Goal: Share content: Share content

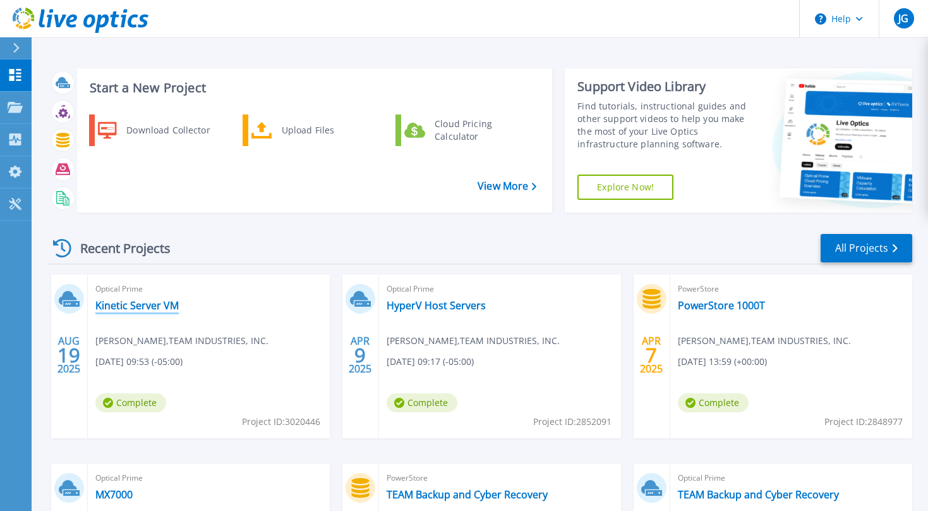
click at [131, 306] on link "Kinetic Server VM" at bounding box center [136, 305] width 83 height 13
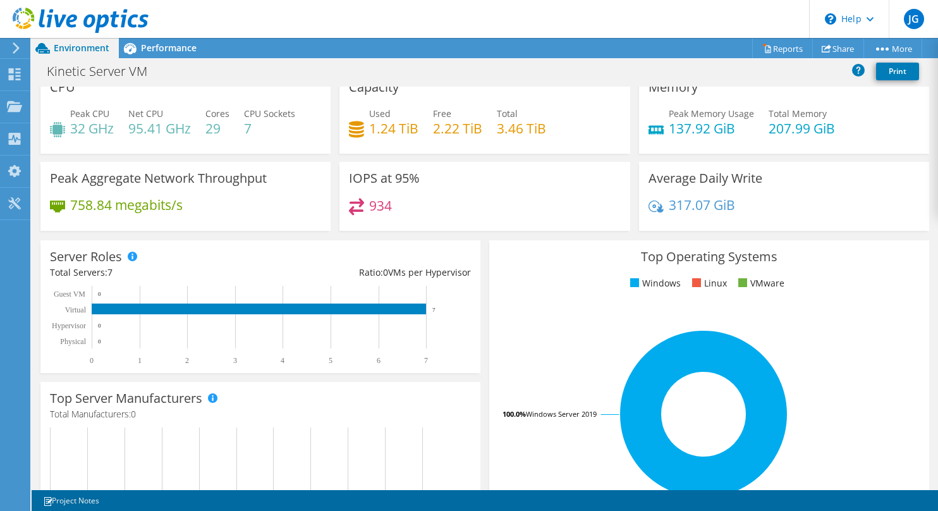
scroll to position [4, 0]
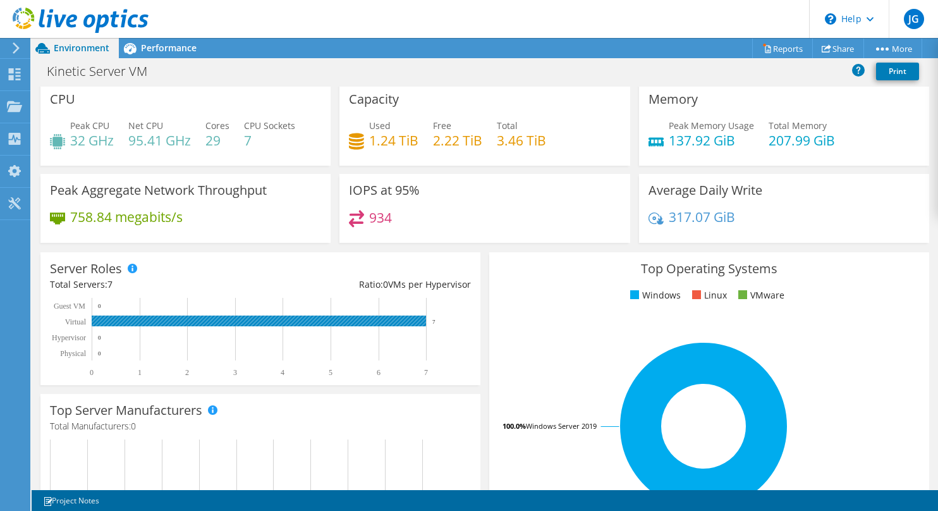
click at [331, 319] on rect at bounding box center [259, 320] width 334 height 11
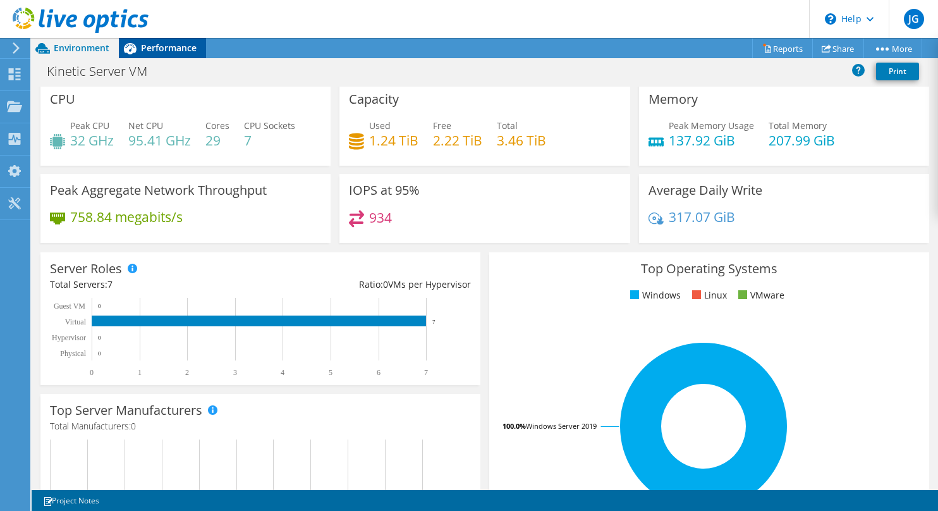
click at [169, 46] on span "Performance" at bounding box center [169, 48] width 56 height 12
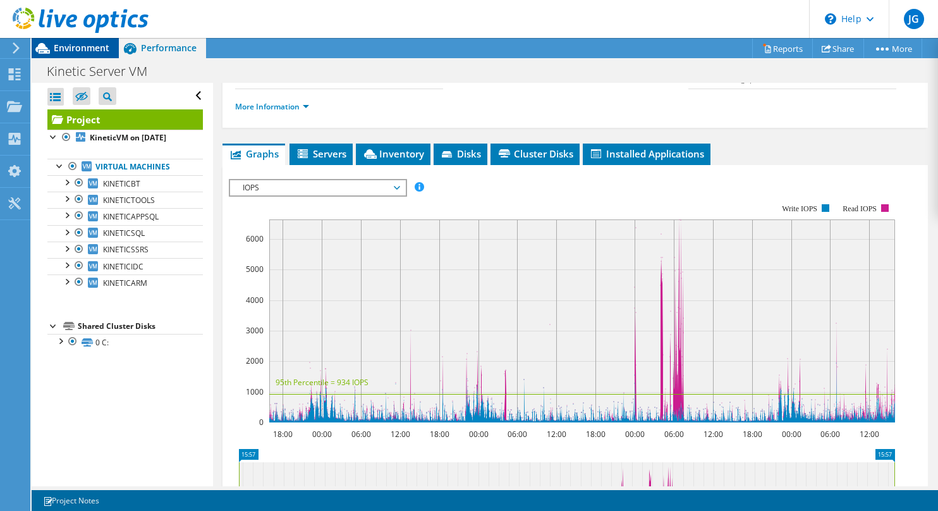
click at [81, 47] on span "Environment" at bounding box center [82, 48] width 56 height 12
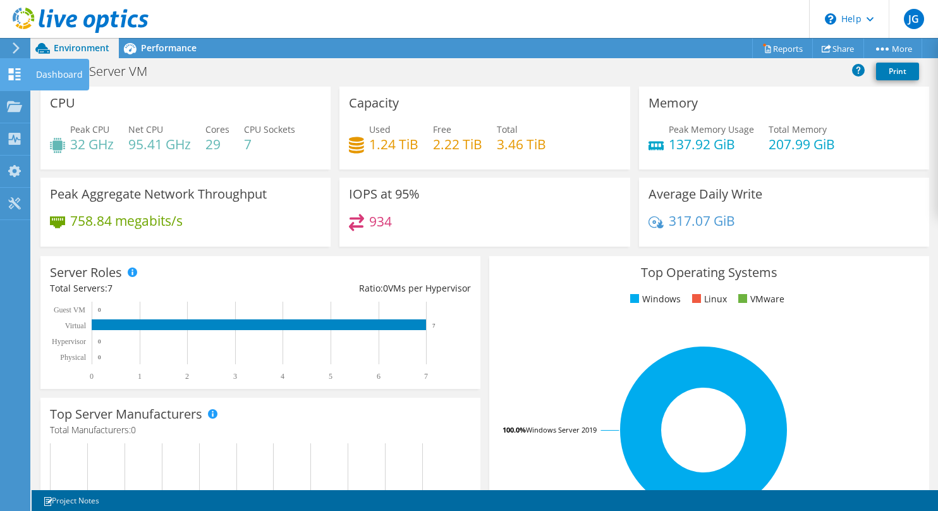
click at [18, 80] on div at bounding box center [14, 76] width 15 height 14
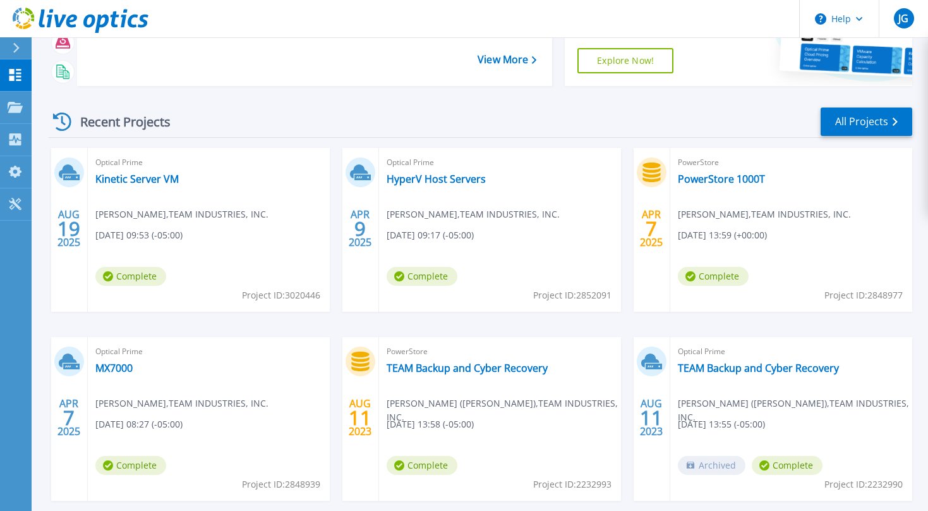
scroll to position [190, 0]
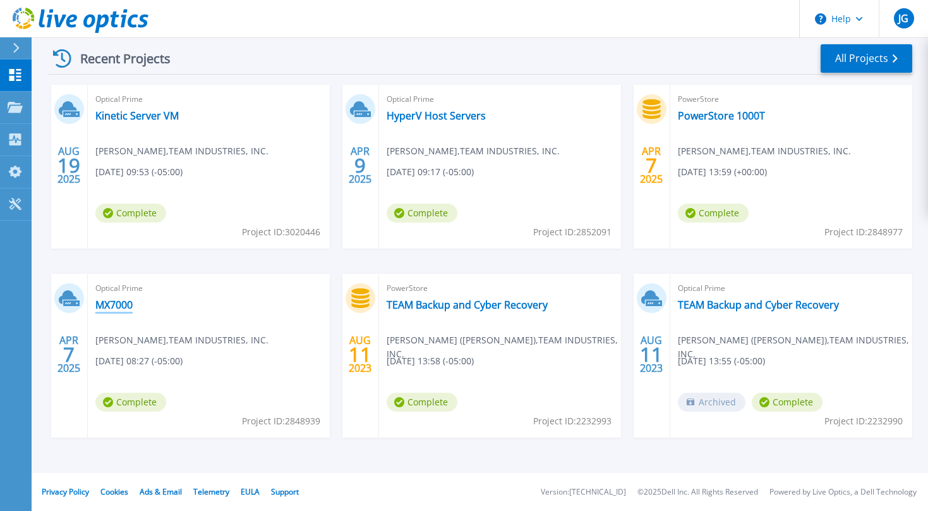
click at [111, 305] on link "MX7000" at bounding box center [113, 304] width 37 height 13
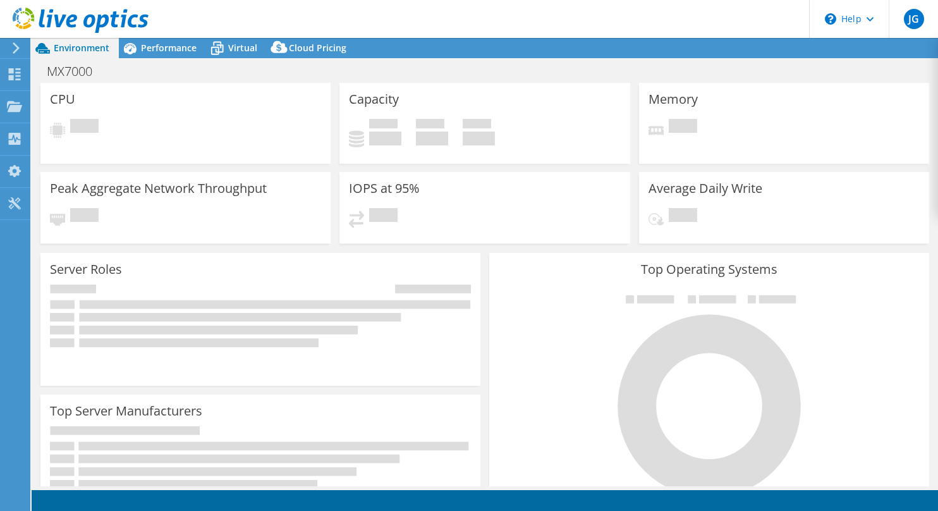
select select "USEast"
select select "USD"
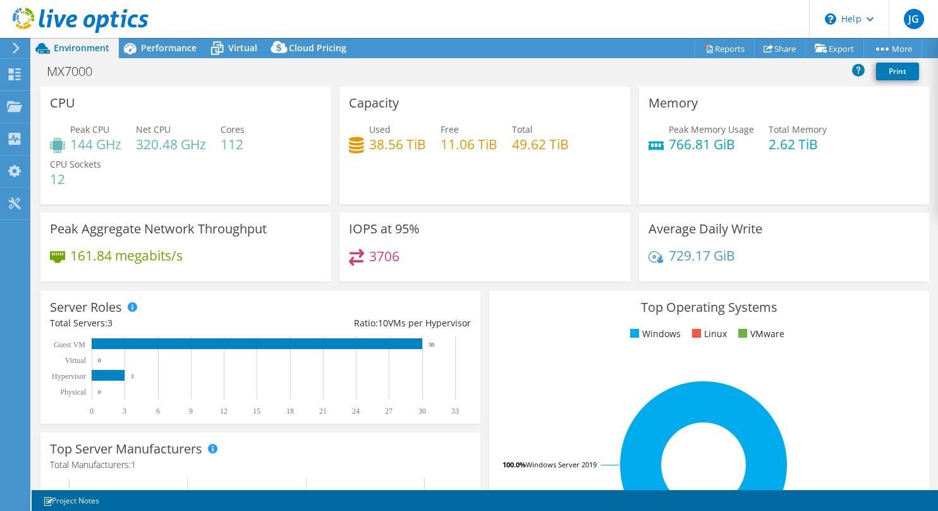
click at [760, 149] on div "Peak Memory Usage 766.81 GiB Total Memory 2.62 TiB" at bounding box center [783, 143] width 271 height 41
drag, startPoint x: 761, startPoint y: 145, endPoint x: 813, endPoint y: 143, distance: 52.5
click at [813, 143] on h4 "2.62 TiB" at bounding box center [797, 144] width 58 height 14
click at [748, 147] on div "Peak Memory Usage 766.81 GiB Total Memory 2.62 TiB" at bounding box center [783, 143] width 271 height 41
drag, startPoint x: 734, startPoint y: 145, endPoint x: 665, endPoint y: 148, distance: 68.9
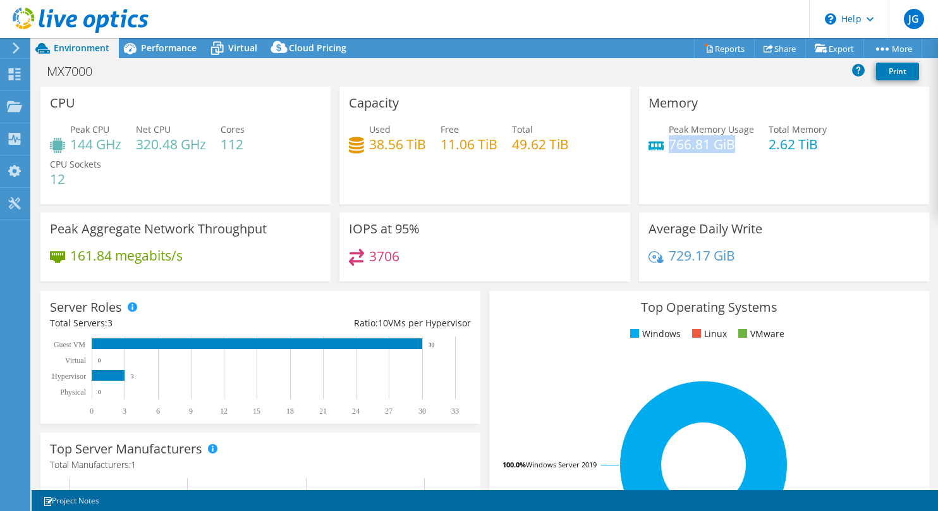
click at [669, 148] on h4 "766.81 GiB" at bounding box center [711, 144] width 85 height 14
click at [669, 155] on div "Peak Memory Usage 766.81 GiB Total Memory 2.62 TiB" at bounding box center [783, 143] width 271 height 41
drag, startPoint x: 664, startPoint y: 149, endPoint x: 710, endPoint y: 150, distance: 46.2
click at [710, 150] on h4 "766.81 GiB" at bounding box center [711, 144] width 85 height 14
click at [672, 158] on div "Peak Memory Usage 766.81 GiB Total Memory 2.62 TiB" at bounding box center [783, 143] width 271 height 41
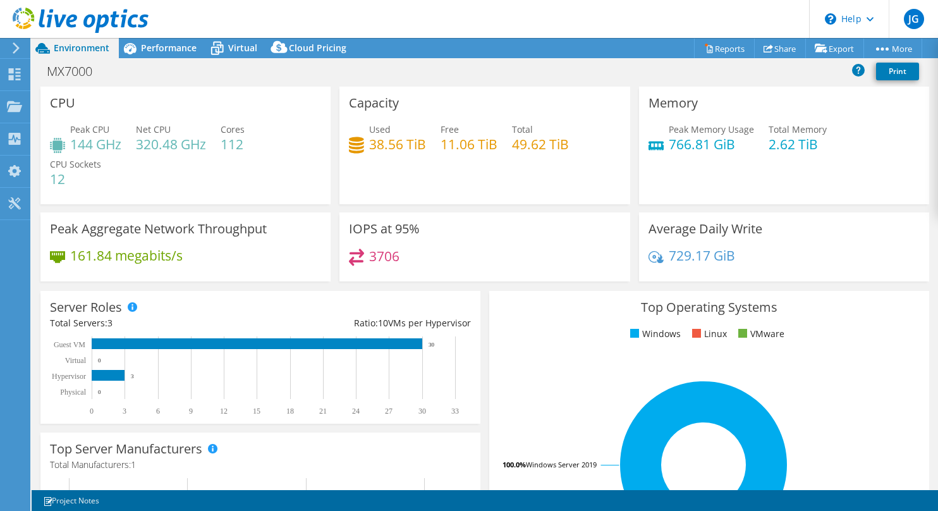
click at [224, 144] on h4 "112" at bounding box center [233, 144] width 24 height 14
drag, startPoint x: 225, startPoint y: 144, endPoint x: 249, endPoint y: 143, distance: 24.0
click at [249, 143] on div "Peak CPU 144 GHz Net CPU 320.48 GHz Cores 112 CPU Sockets 12" at bounding box center [185, 161] width 271 height 76
click at [241, 162] on div "Peak CPU 144 GHz Net CPU 320.48 GHz Cores 112 CPU Sockets 12" at bounding box center [185, 161] width 271 height 76
click at [11, 77] on use at bounding box center [15, 74] width 12 height 12
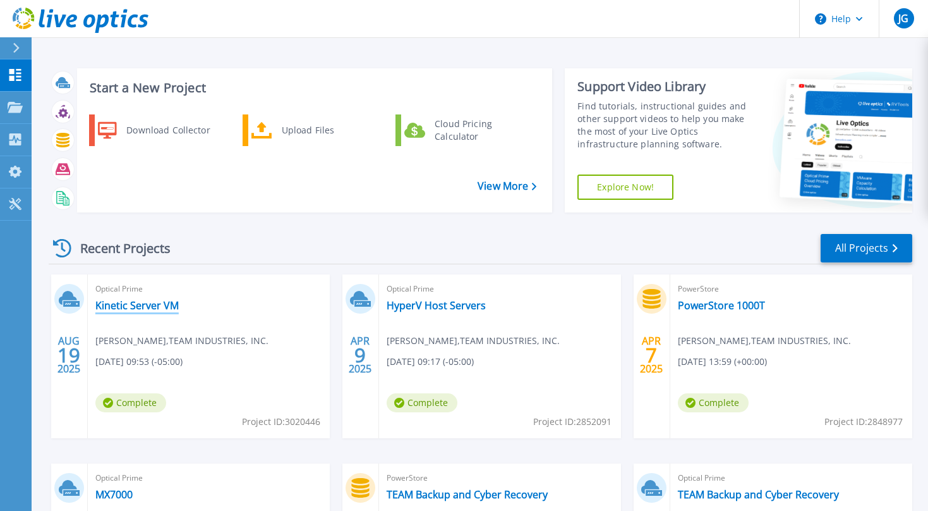
click at [133, 307] on link "Kinetic Server VM" at bounding box center [136, 305] width 83 height 13
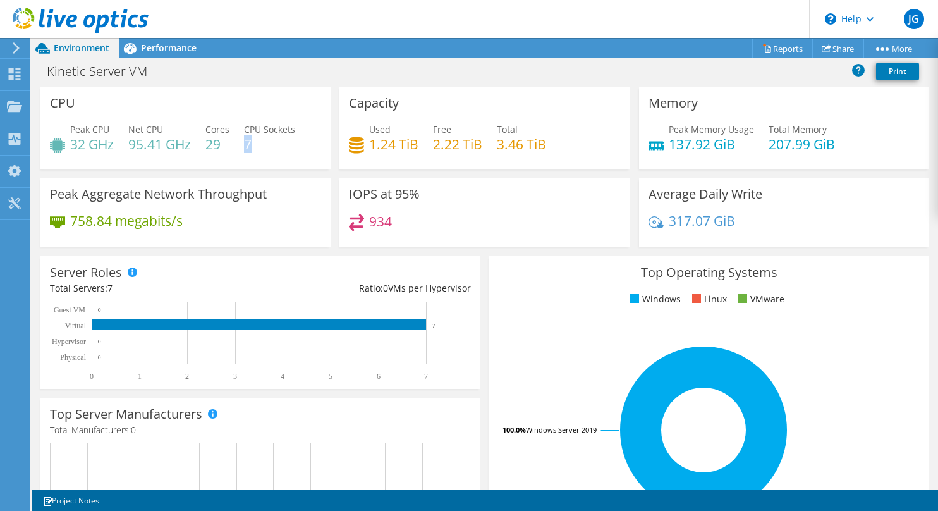
click at [250, 143] on h4 "7" at bounding box center [269, 144] width 51 height 14
drag, startPoint x: 210, startPoint y: 145, endPoint x: 222, endPoint y: 147, distance: 11.5
click at [222, 147] on h4 "29" at bounding box center [217, 144] width 24 height 14
click at [290, 150] on h4 "7" at bounding box center [269, 144] width 51 height 14
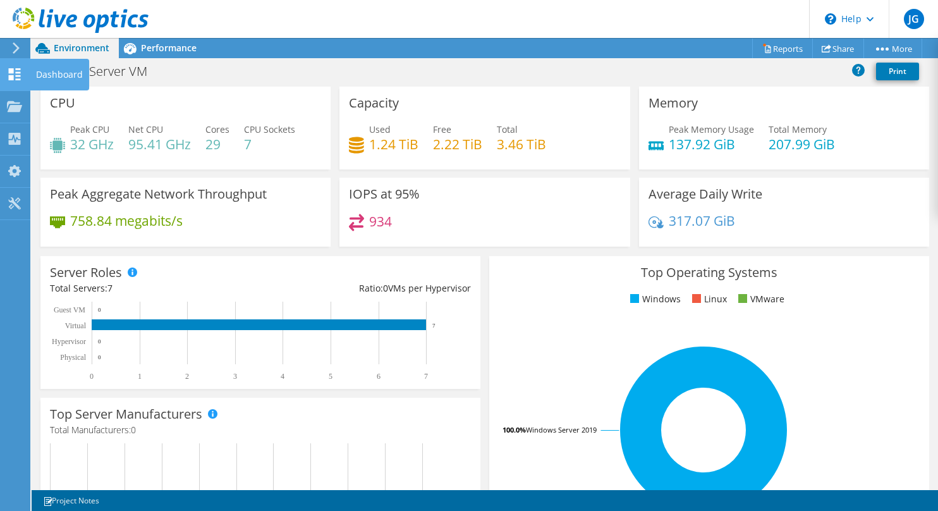
click at [15, 73] on icon at bounding box center [14, 74] width 15 height 12
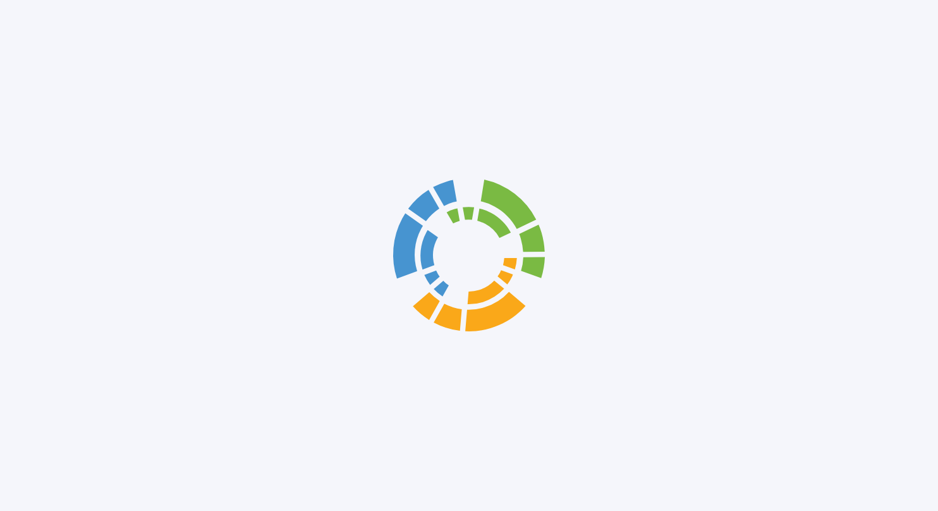
click at [60, 75] on div at bounding box center [469, 255] width 938 height 511
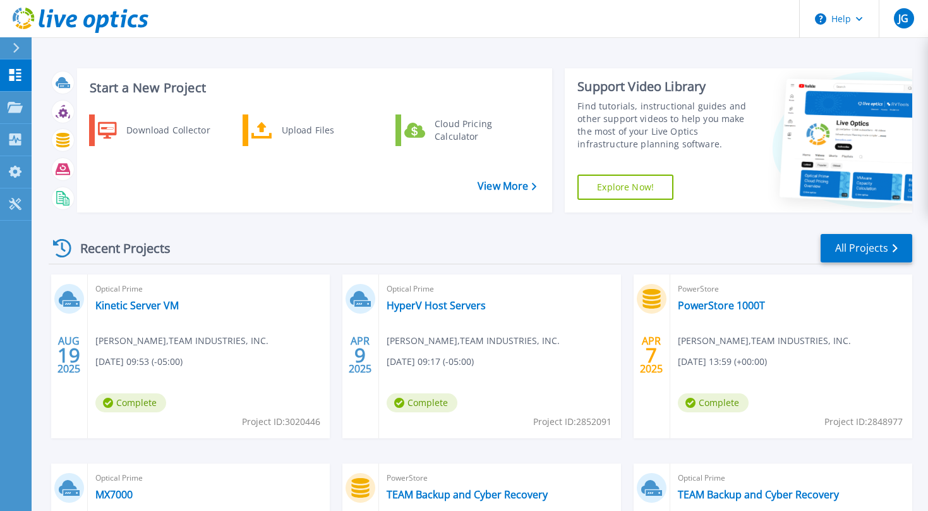
scroll to position [190, 0]
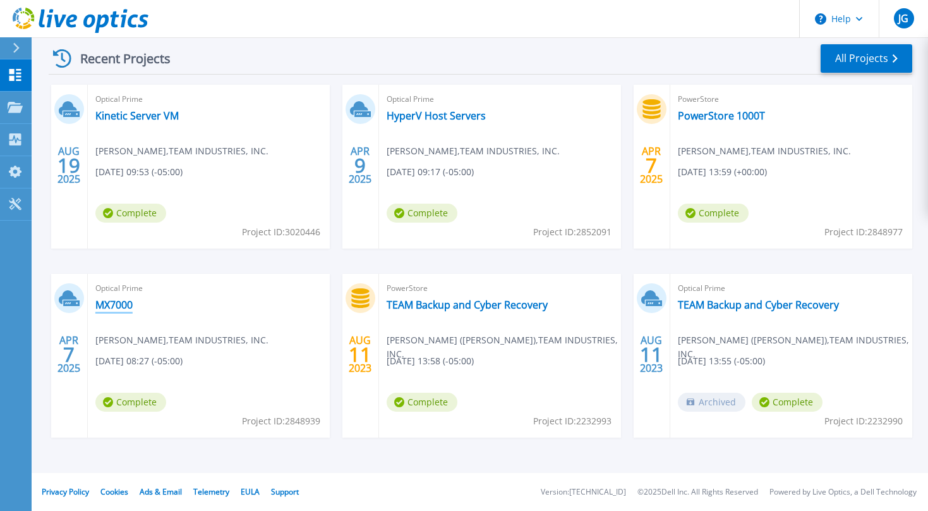
click at [119, 308] on link "MX7000" at bounding box center [113, 304] width 37 height 13
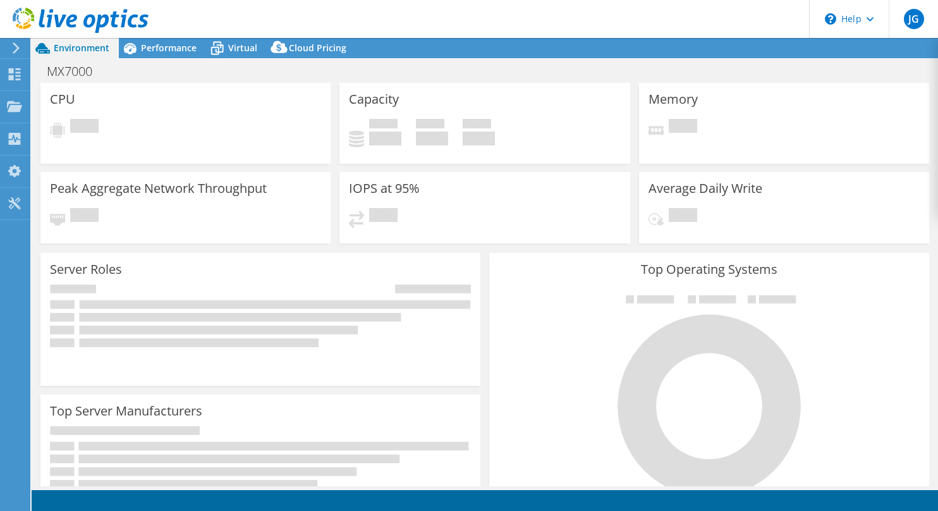
select select "USEast"
select select "USD"
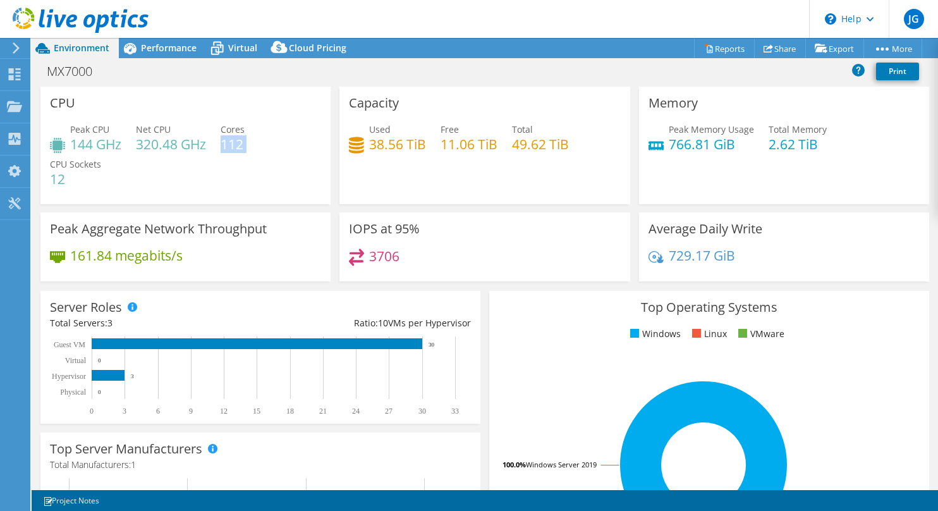
drag, startPoint x: 224, startPoint y: 149, endPoint x: 261, endPoint y: 149, distance: 37.3
click at [261, 149] on div "Peak CPU 144 GHz Net CPU 320.48 GHz Cores 112 CPU Sockets 12" at bounding box center [185, 161] width 271 height 76
drag, startPoint x: 51, startPoint y: 178, endPoint x: 71, endPoint y: 180, distance: 20.3
click at [71, 180] on h4 "12" at bounding box center [75, 179] width 51 height 14
drag, startPoint x: 219, startPoint y: 144, endPoint x: 244, endPoint y: 143, distance: 24.7
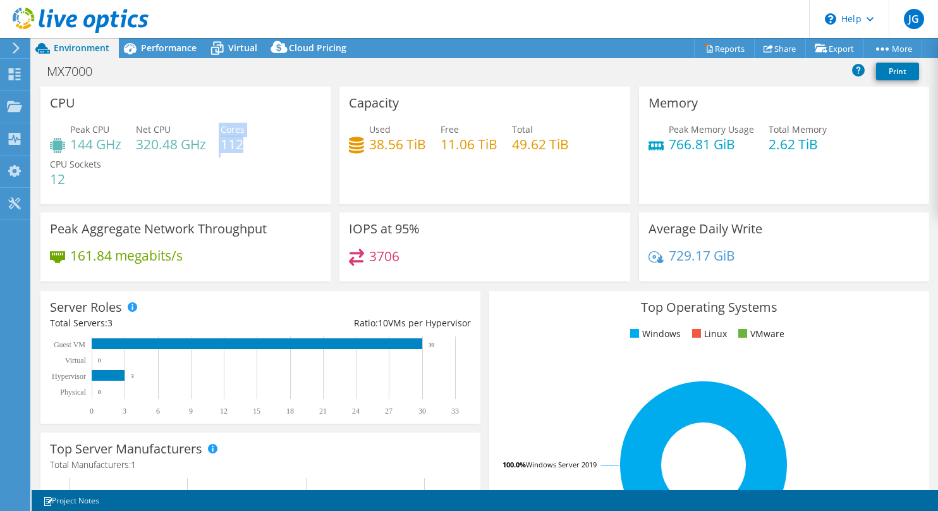
click at [244, 143] on div "Peak CPU 144 GHz Net CPU 320.48 GHz Cores 112 CPU Sockets 12" at bounding box center [185, 161] width 271 height 76
click at [198, 164] on div "Peak CPU 144 GHz Net CPU 320.48 GHz Cores 112 CPU Sockets 12" at bounding box center [185, 161] width 271 height 76
drag, startPoint x: 800, startPoint y: 145, endPoint x: 811, endPoint y: 145, distance: 10.7
click at [811, 145] on div "Peak Memory Usage 766.81 GiB Total Memory 2.62 TiB" at bounding box center [783, 143] width 271 height 41
click at [791, 162] on div "Peak Memory Usage 766.81 GiB Total Memory 2.62 TiB" at bounding box center [783, 143] width 271 height 41
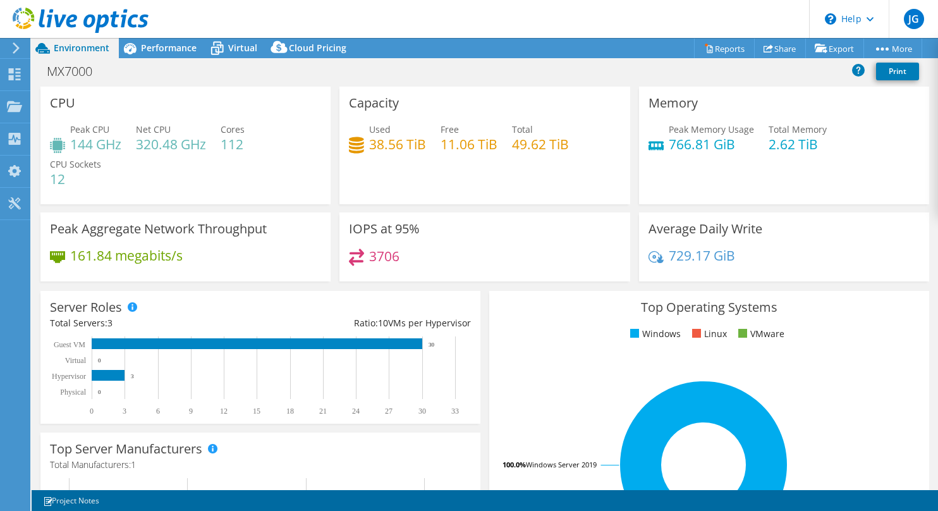
click at [759, 142] on div "Peak Memory Usage 766.81 GiB Total Memory 2.62 TiB" at bounding box center [783, 143] width 271 height 41
drag, startPoint x: 760, startPoint y: 144, endPoint x: 819, endPoint y: 143, distance: 59.4
click at [819, 143] on div "Peak Memory Usage 766.81 GiB Total Memory 2.62 TiB" at bounding box center [783, 143] width 271 height 41
click at [51, 179] on h4 "12" at bounding box center [75, 179] width 51 height 14
drag, startPoint x: 67, startPoint y: 181, endPoint x: 40, endPoint y: 178, distance: 26.7
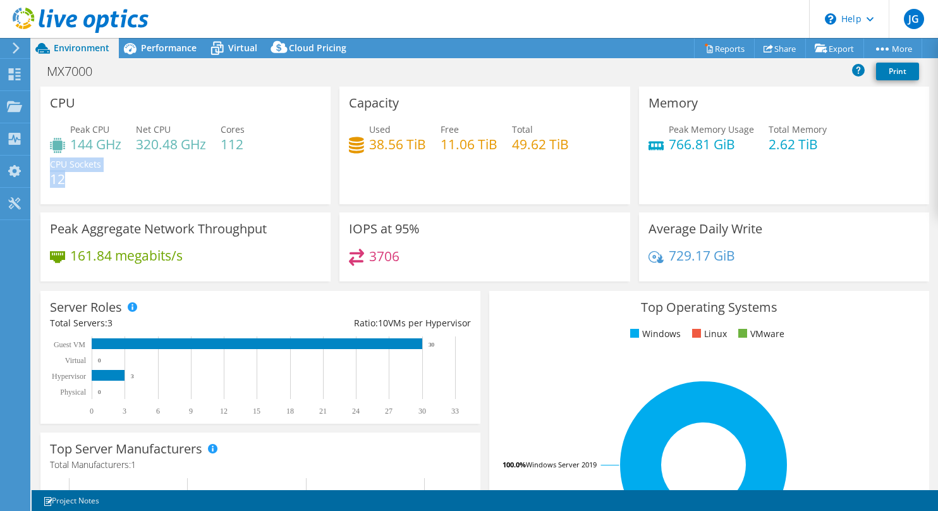
click at [40, 178] on div "CPU Peak CPU 144 GHz Net CPU 320.48 GHz Cores 112 CPU Sockets 12" at bounding box center [185, 146] width 290 height 118
click at [75, 180] on h4 "12" at bounding box center [75, 179] width 51 height 14
drag, startPoint x: 248, startPoint y: 146, endPoint x: 221, endPoint y: 149, distance: 27.4
click at [221, 149] on div "Peak CPU 144 GHz Net CPU 320.48 GHz Cores 112 CPU Sockets 12" at bounding box center [185, 161] width 271 height 76
click at [183, 167] on div "Peak CPU 144 GHz Net CPU 320.48 GHz Cores 112 CPU Sockets 12" at bounding box center [185, 161] width 271 height 76
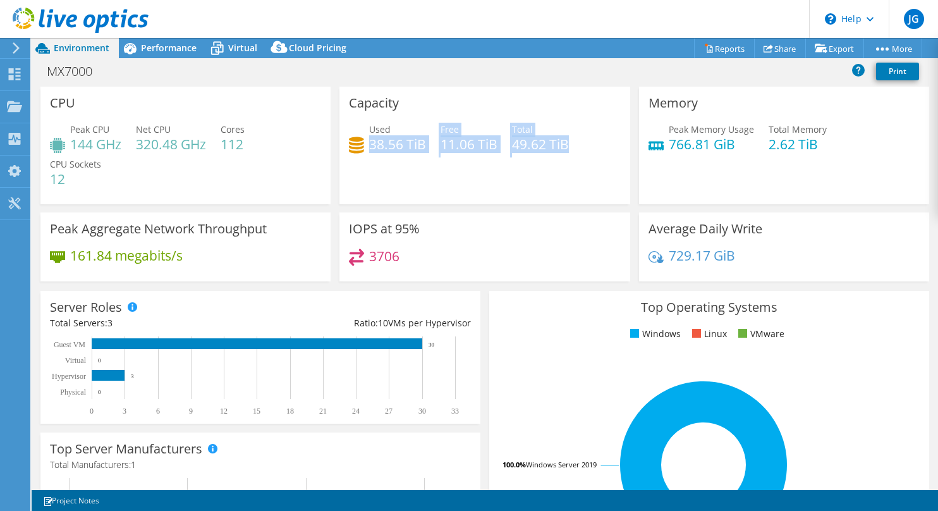
drag, startPoint x: 367, startPoint y: 140, endPoint x: 579, endPoint y: 151, distance: 212.6
click at [579, 151] on div "Used 38.56 TiB Free 11.06 TiB Total 49.62 TiB" at bounding box center [484, 143] width 271 height 41
click at [425, 176] on div "Capacity Used 38.56 TiB Free 11.06 TiB Total 49.62 TiB" at bounding box center [484, 146] width 290 height 118
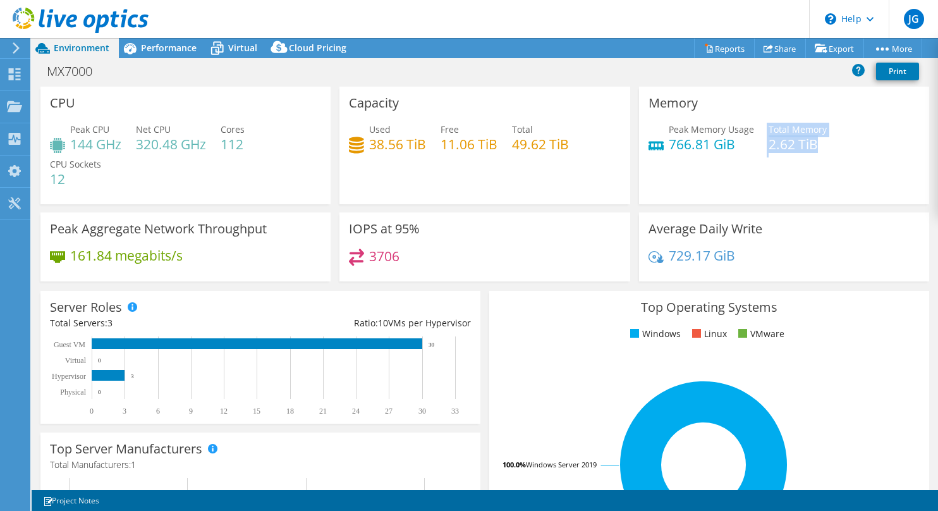
drag, startPoint x: 753, startPoint y: 145, endPoint x: 809, endPoint y: 145, distance: 56.2
click at [809, 145] on div "Peak Memory Usage 766.81 GiB Total Memory 2.62 TiB" at bounding box center [783, 143] width 271 height 41
click at [791, 160] on div "Peak Memory Usage 766.81 GiB Total Memory 2.62 TiB" at bounding box center [783, 143] width 271 height 41
click at [173, 45] on span "Performance" at bounding box center [169, 48] width 56 height 12
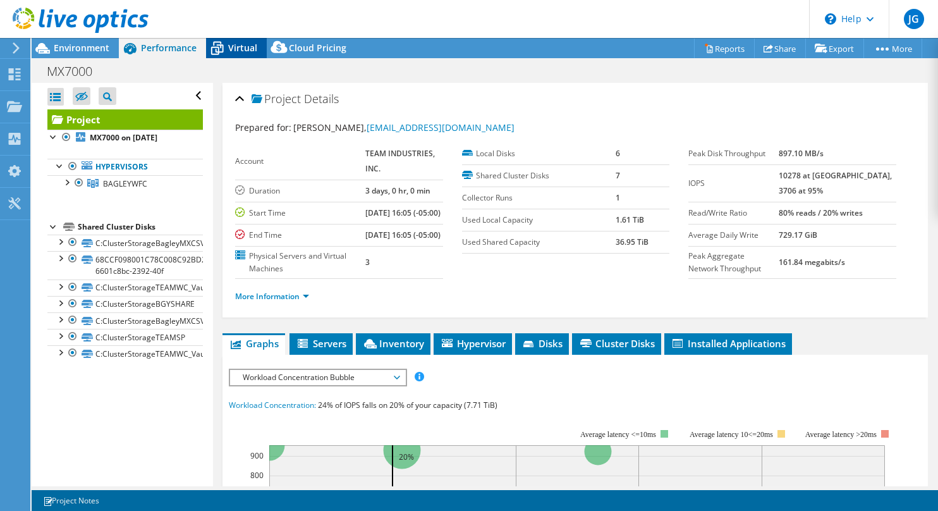
click at [239, 54] on div "Virtual" at bounding box center [236, 48] width 61 height 20
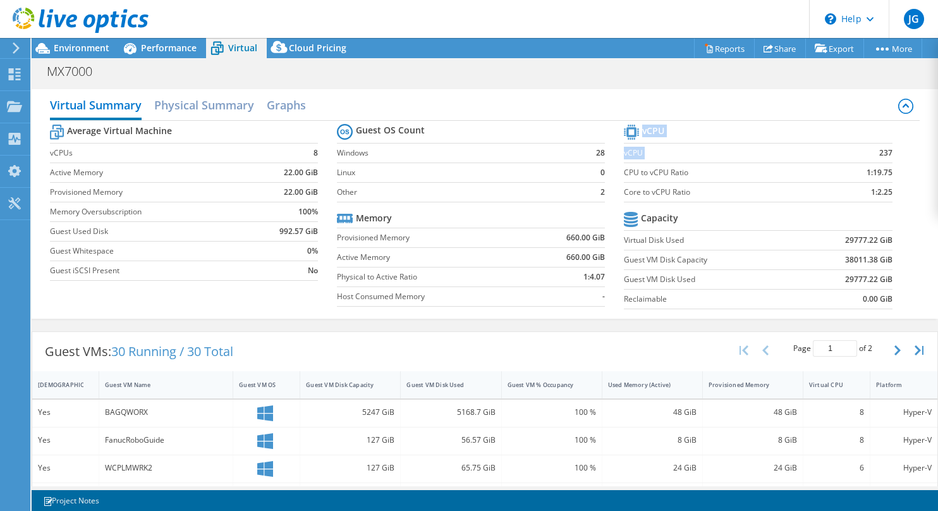
drag, startPoint x: 882, startPoint y: 154, endPoint x: 870, endPoint y: 156, distance: 12.2
click at [870, 156] on section "vCPU vCPU 237 CPU to vCPU Ratio 1:19.75 Core to vCPU Ratio 1:2.25 Capacity Virt…" at bounding box center [767, 218] width 287 height 194
click at [822, 191] on td "1:2.25" at bounding box center [857, 192] width 71 height 20
click at [872, 194] on b "1:2.25" at bounding box center [881, 192] width 21 height 13
click at [79, 51] on span "Environment" at bounding box center [82, 48] width 56 height 12
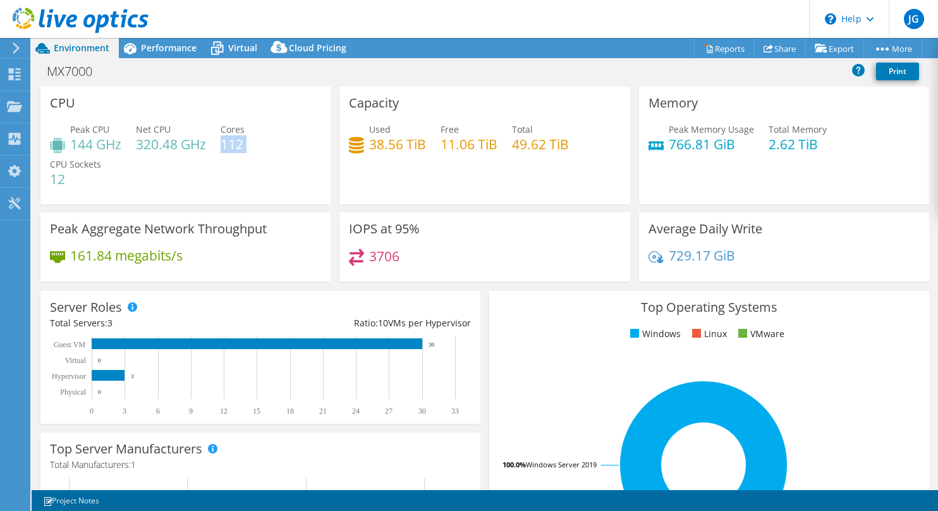
drag, startPoint x: 225, startPoint y: 145, endPoint x: 253, endPoint y: 143, distance: 27.9
click at [253, 143] on div "Peak CPU 144 GHz Net CPU 320.48 GHz Cores 112 CPU Sockets 12" at bounding box center [185, 161] width 271 height 76
click at [231, 49] on span "Virtual" at bounding box center [242, 48] width 29 height 12
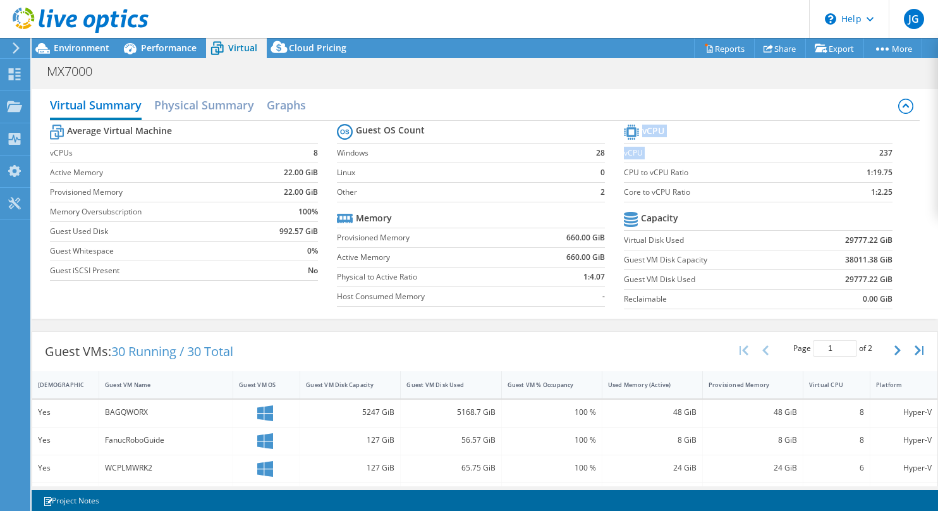
drag, startPoint x: 888, startPoint y: 148, endPoint x: 869, endPoint y: 154, distance: 20.0
click at [869, 154] on section "vCPU vCPU 237 CPU to vCPU Ratio 1:19.75 Core to vCPU Ratio 1:2.25 Capacity Virt…" at bounding box center [767, 218] width 287 height 194
click at [15, 71] on icon at bounding box center [14, 74] width 15 height 12
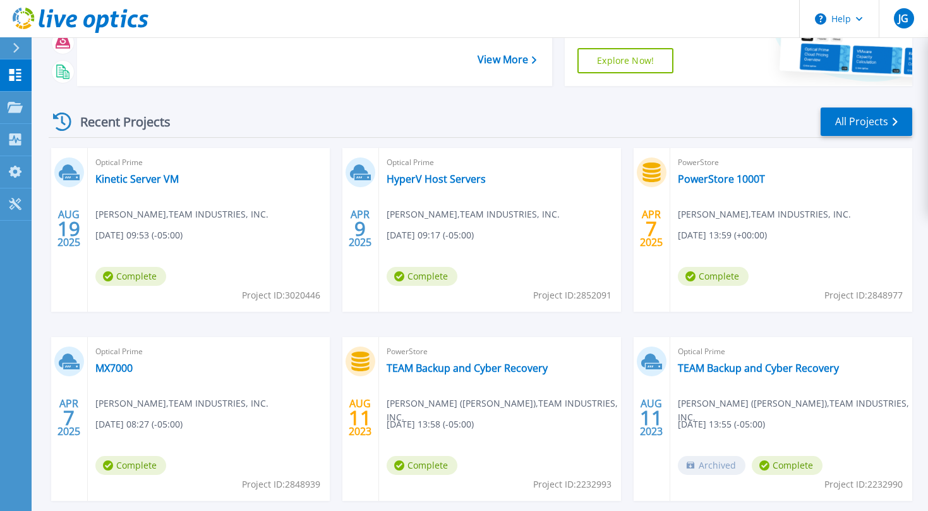
scroll to position [190, 0]
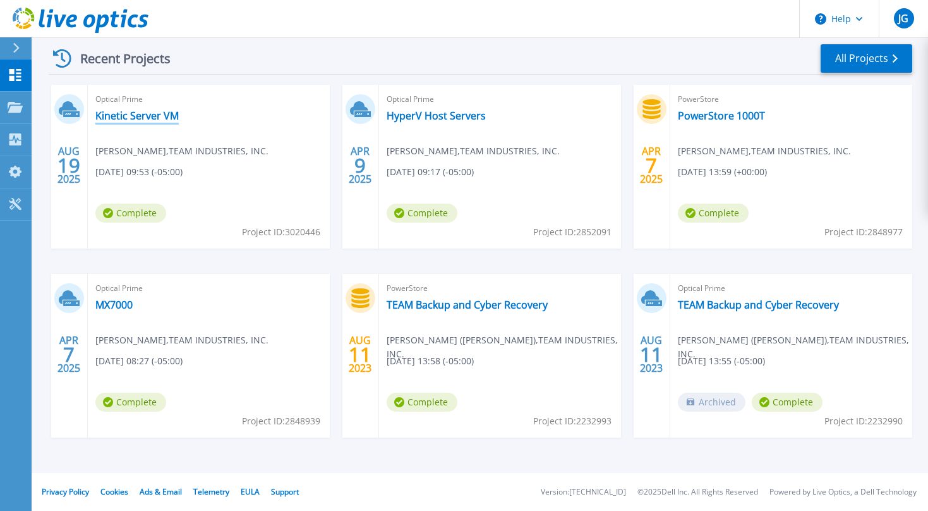
click at [125, 116] on link "Kinetic Server VM" at bounding box center [136, 115] width 83 height 13
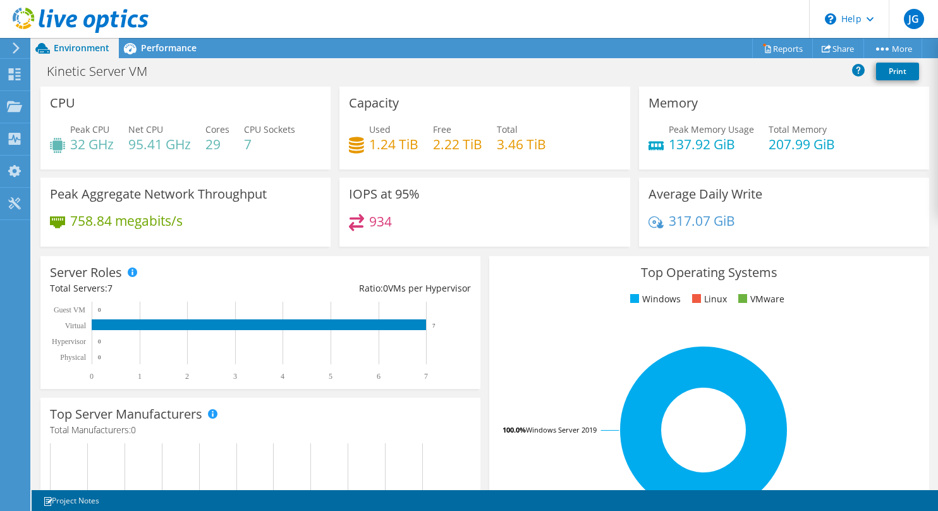
scroll to position [242, 0]
click at [184, 47] on span "Performance" at bounding box center [169, 48] width 56 height 12
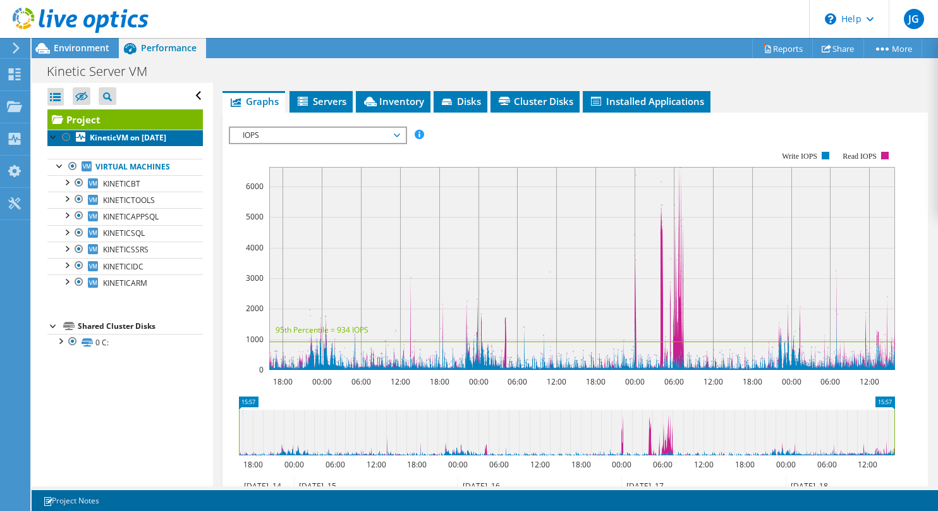
click at [114, 139] on b "KineticVM on [DATE]" at bounding box center [128, 137] width 76 height 11
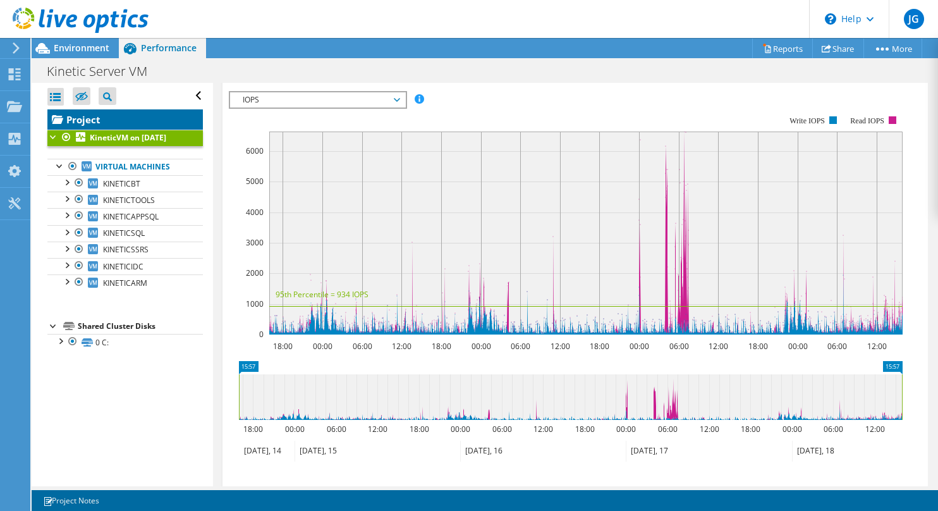
click at [86, 119] on link "Project" at bounding box center [124, 119] width 155 height 20
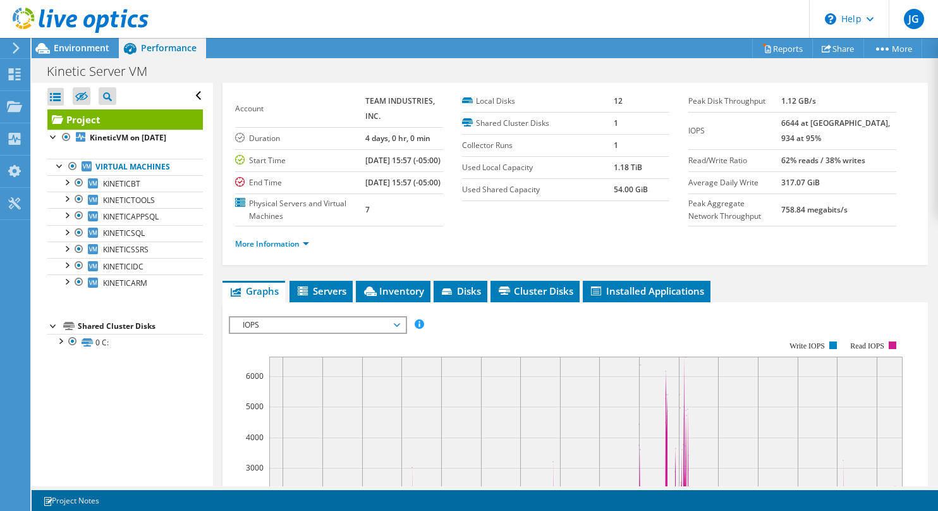
scroll to position [0, 0]
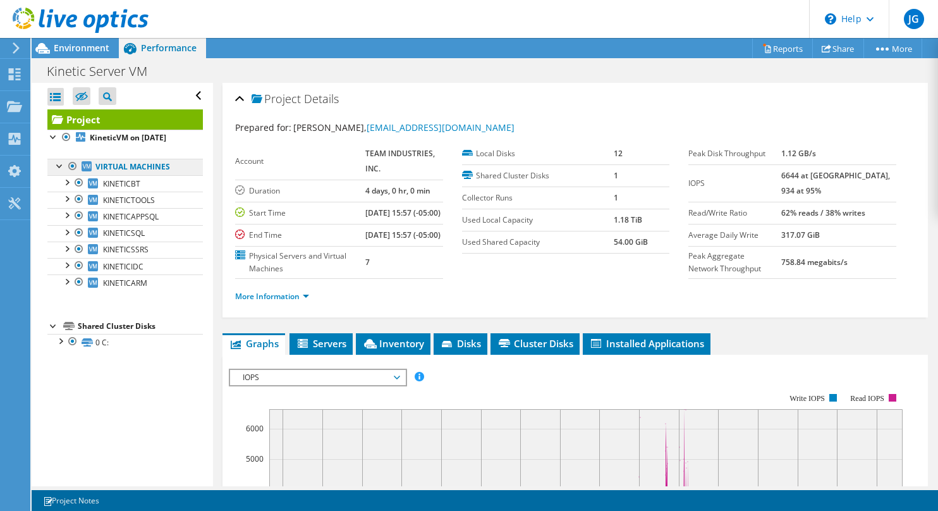
click at [138, 175] on link "Virtual Machines" at bounding box center [124, 167] width 155 height 16
click at [124, 175] on link "Virtual Machines" at bounding box center [124, 167] width 155 height 16
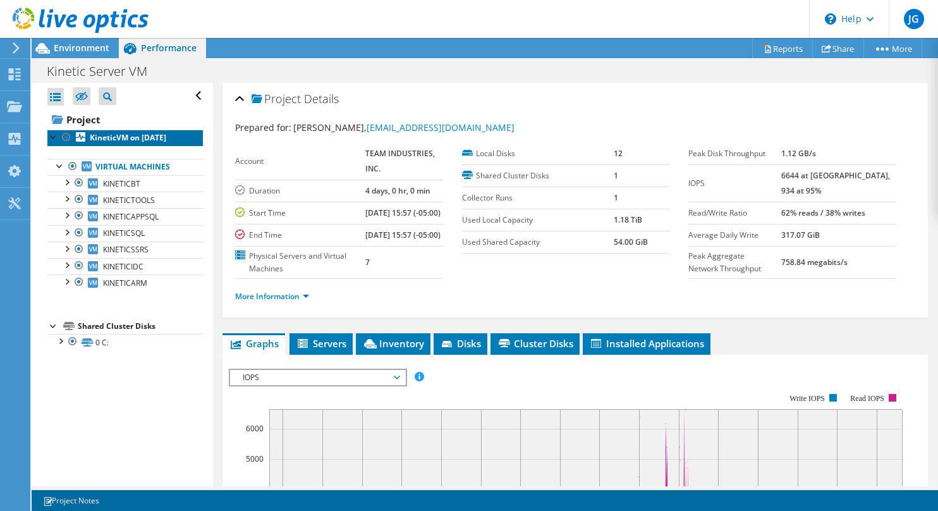
click at [100, 142] on b "KineticVM on [DATE]" at bounding box center [128, 137] width 76 height 11
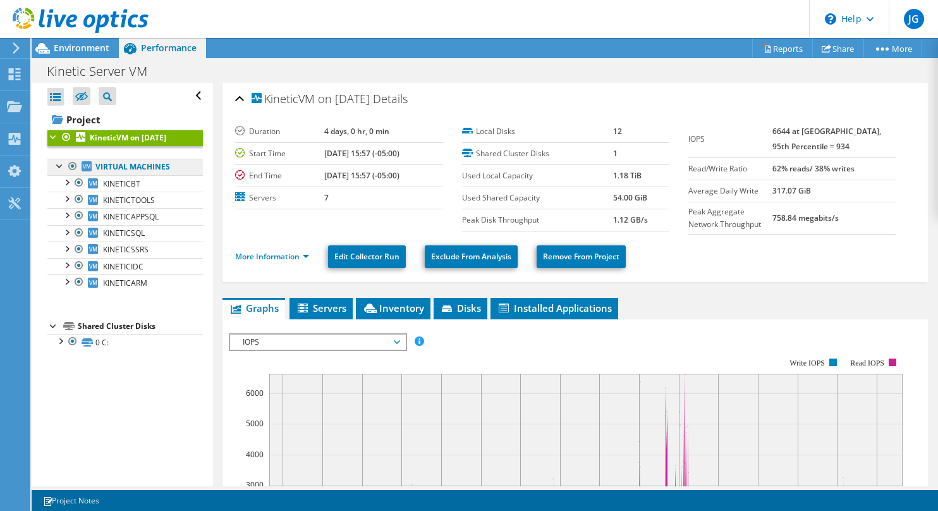
click at [123, 175] on link "Virtual Machines" at bounding box center [124, 167] width 155 height 16
click at [123, 189] on span "KINETICBT" at bounding box center [121, 183] width 37 height 11
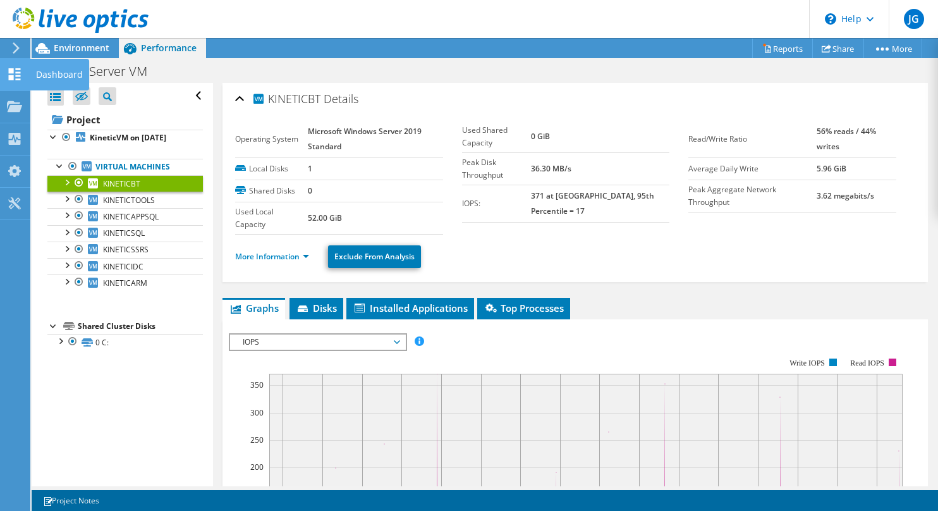
click at [10, 71] on use at bounding box center [15, 74] width 12 height 12
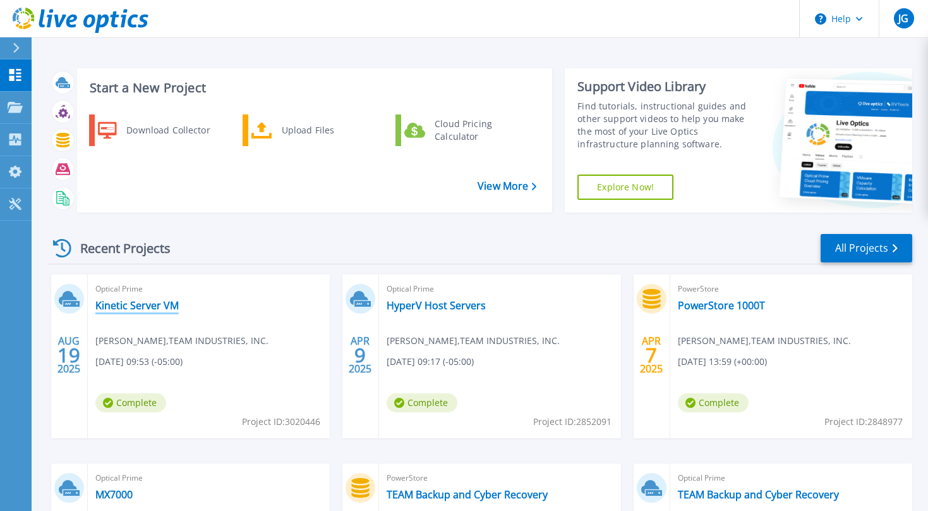
scroll to position [63, 0]
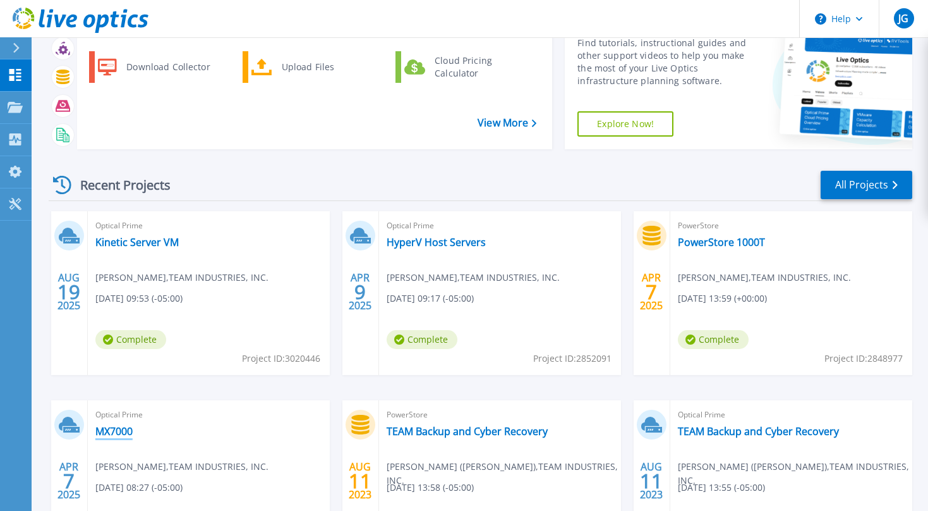
click at [110, 429] on link "MX7000" at bounding box center [113, 431] width 37 height 13
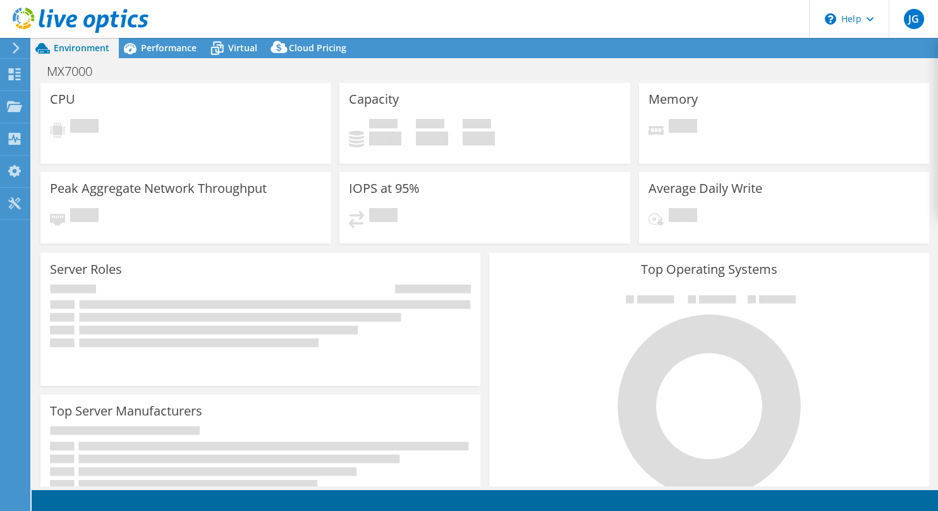
select select "USEast"
select select "USD"
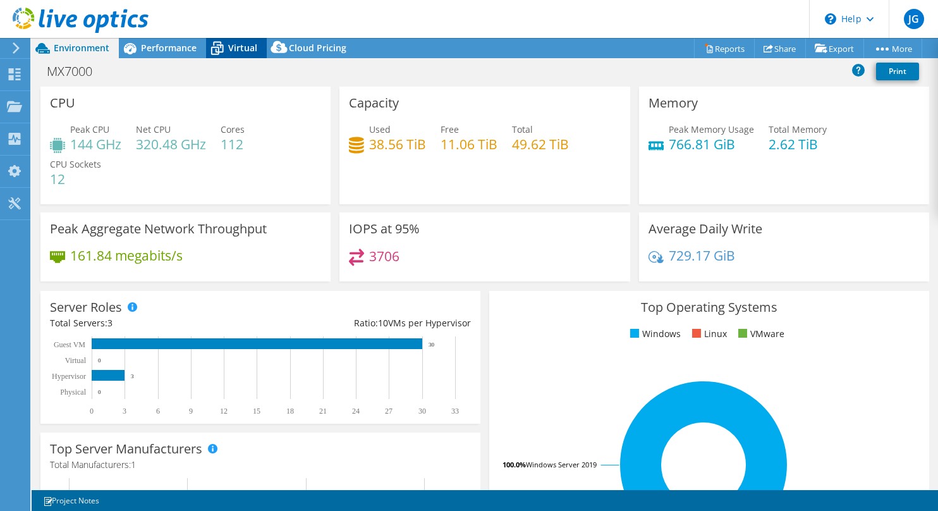
click at [237, 49] on span "Virtual" at bounding box center [242, 48] width 29 height 12
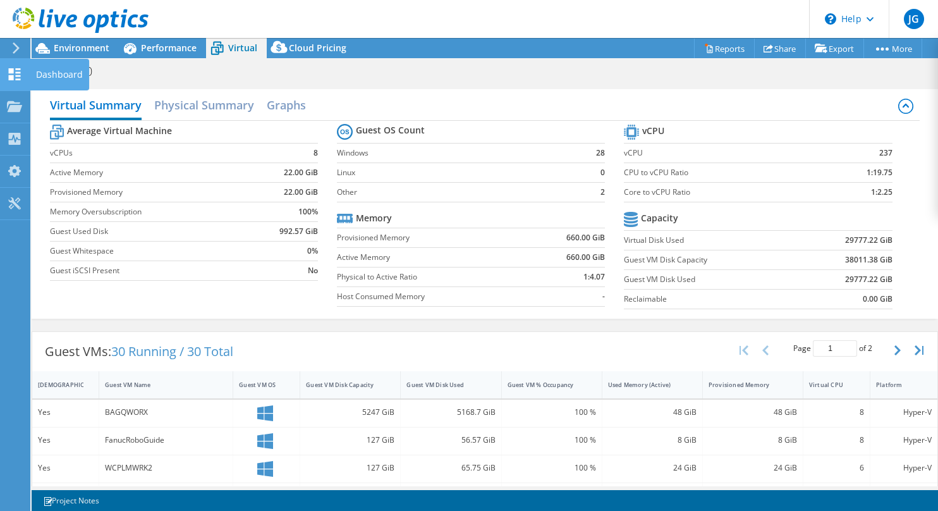
click at [17, 75] on icon at bounding box center [14, 74] width 15 height 12
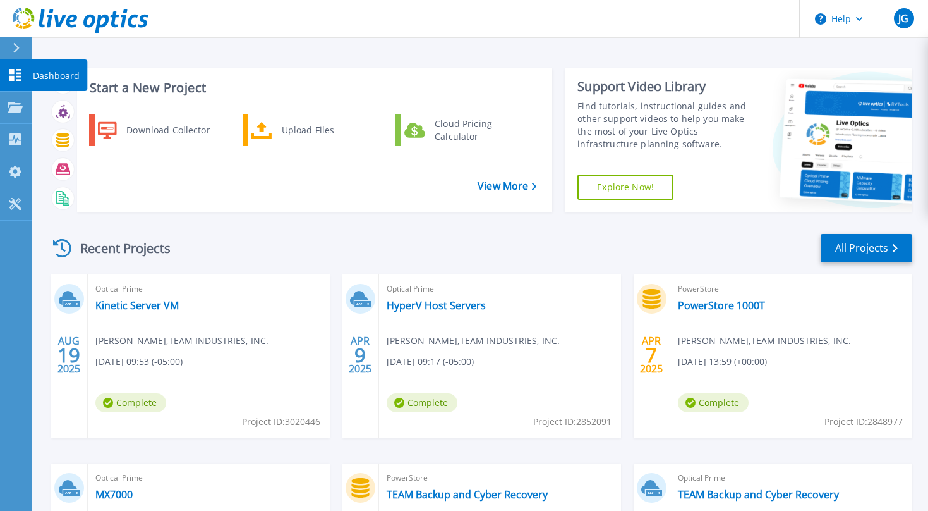
click at [44, 71] on p "Dashboard" at bounding box center [56, 75] width 47 height 33
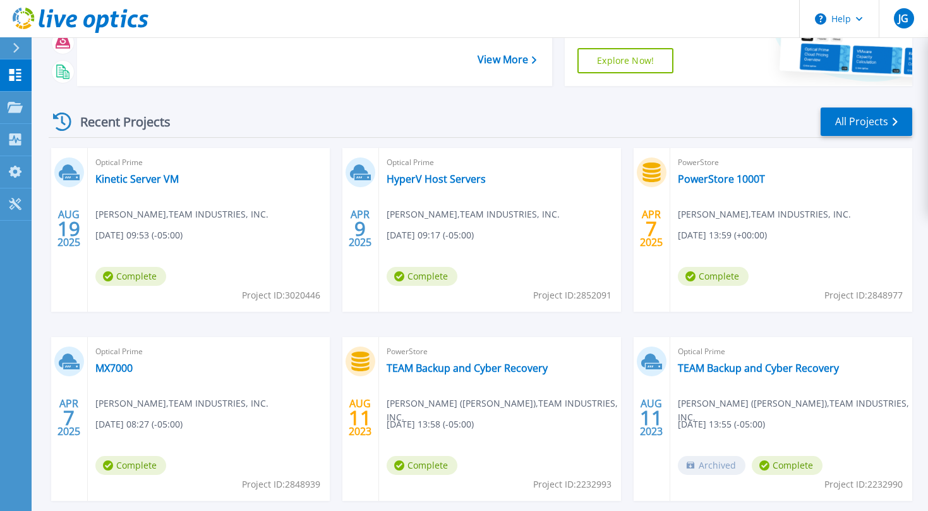
scroll to position [190, 0]
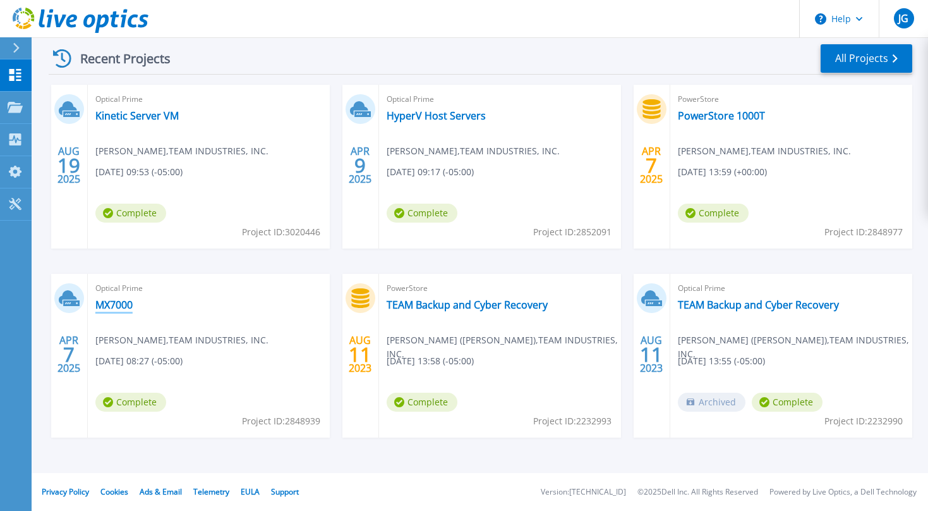
click at [125, 306] on link "MX7000" at bounding box center [113, 304] width 37 height 13
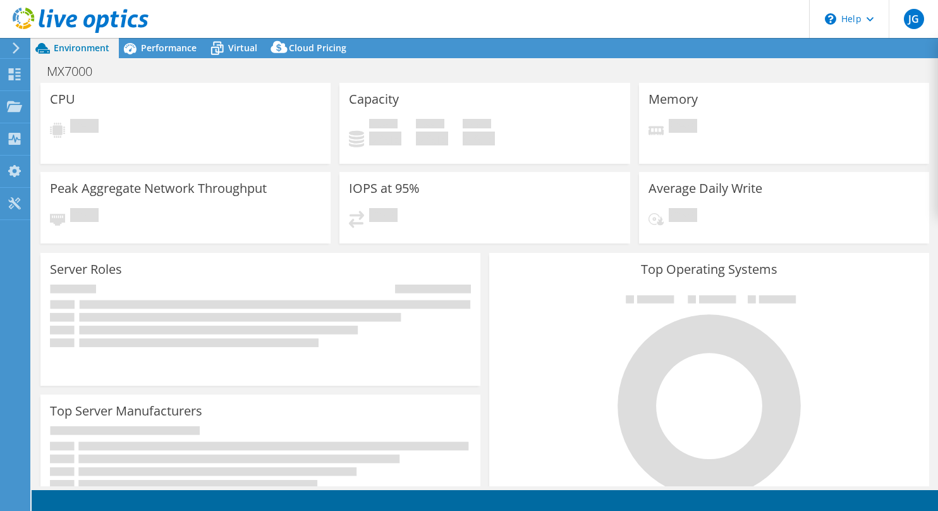
select select "USD"
select select "USEast"
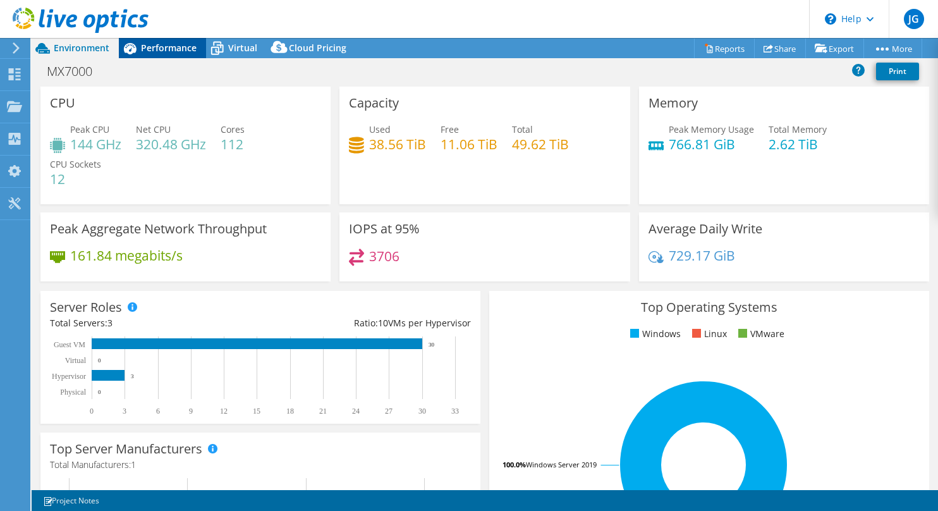
click at [161, 49] on span "Performance" at bounding box center [169, 48] width 56 height 12
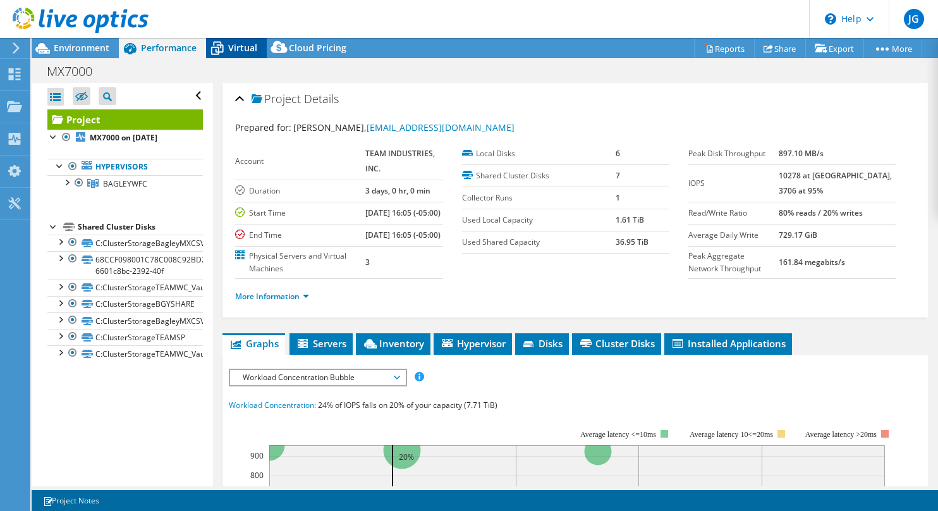
click at [247, 40] on div "Virtual" at bounding box center [236, 48] width 61 height 20
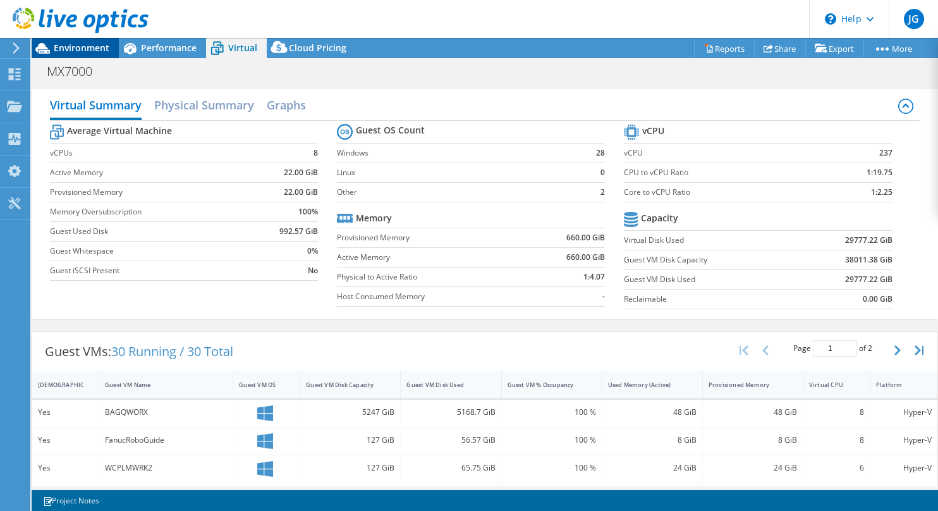
click at [80, 50] on span "Environment" at bounding box center [82, 48] width 56 height 12
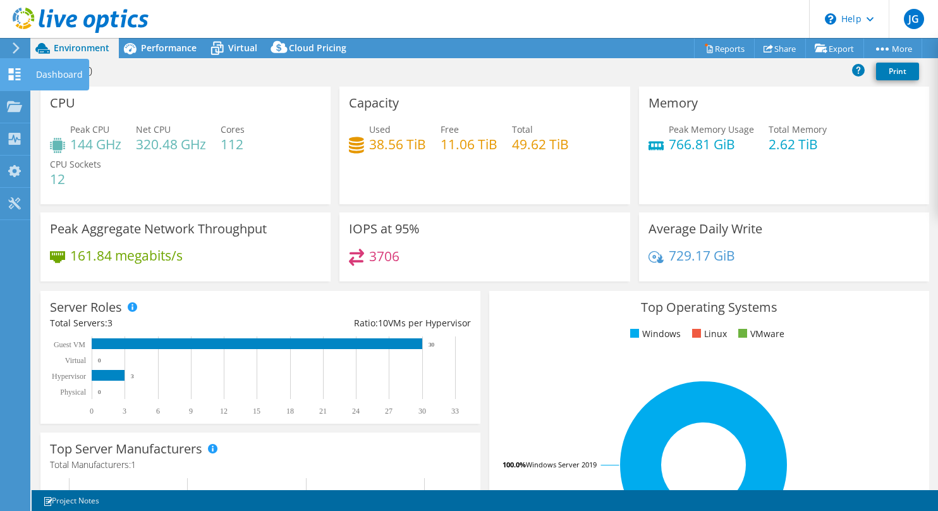
click at [15, 75] on icon at bounding box center [14, 74] width 15 height 12
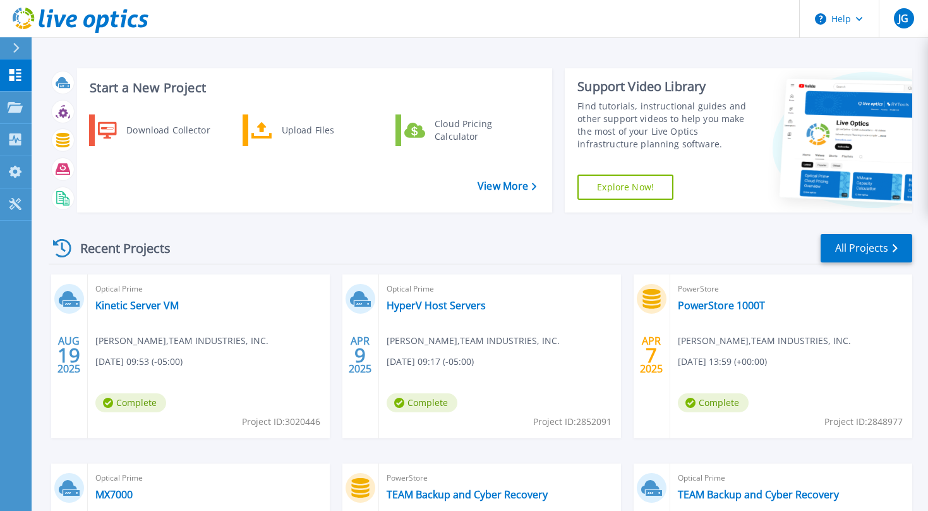
scroll to position [63, 0]
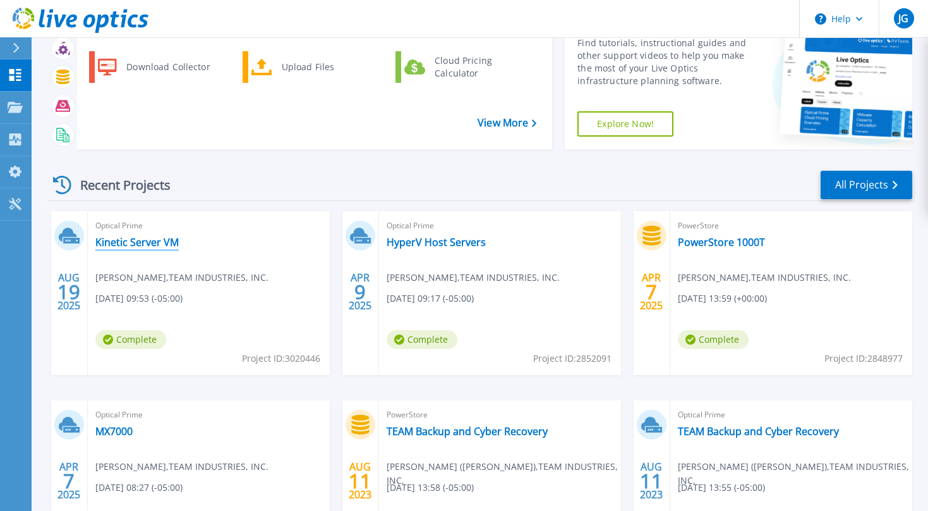
click at [147, 238] on link "Kinetic Server VM" at bounding box center [136, 242] width 83 height 13
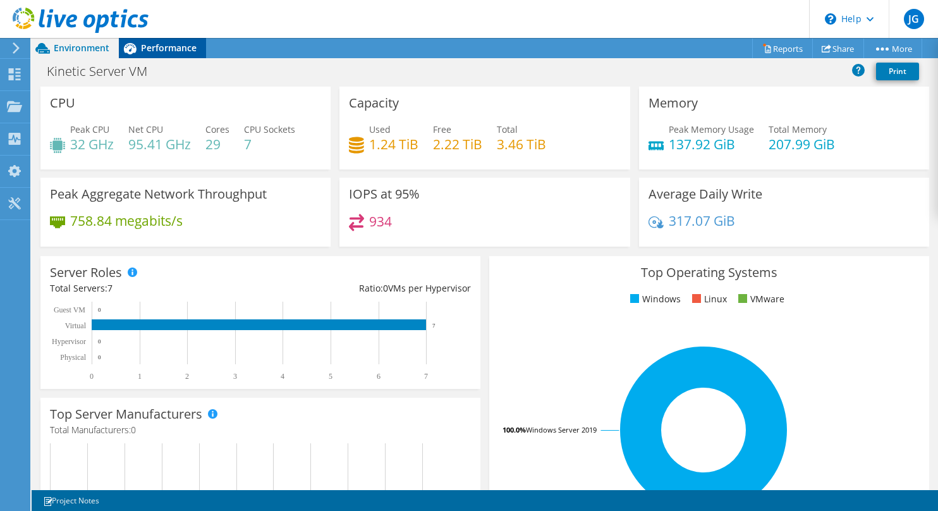
click at [173, 47] on span "Performance" at bounding box center [169, 48] width 56 height 12
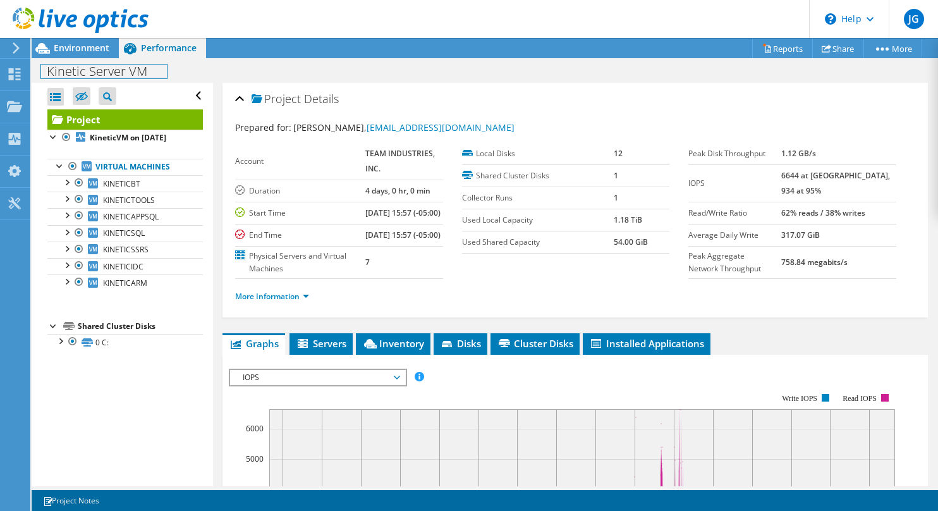
click at [62, 73] on h1 "Kinetic Server VM" at bounding box center [104, 71] width 126 height 14
click at [475, 83] on div "Project Details Prepared for: [PERSON_NAME], [EMAIL_ADDRESS][DOMAIN_NAME] Accou…" at bounding box center [574, 200] width 705 height 234
click at [833, 48] on link "Share" at bounding box center [838, 49] width 52 height 20
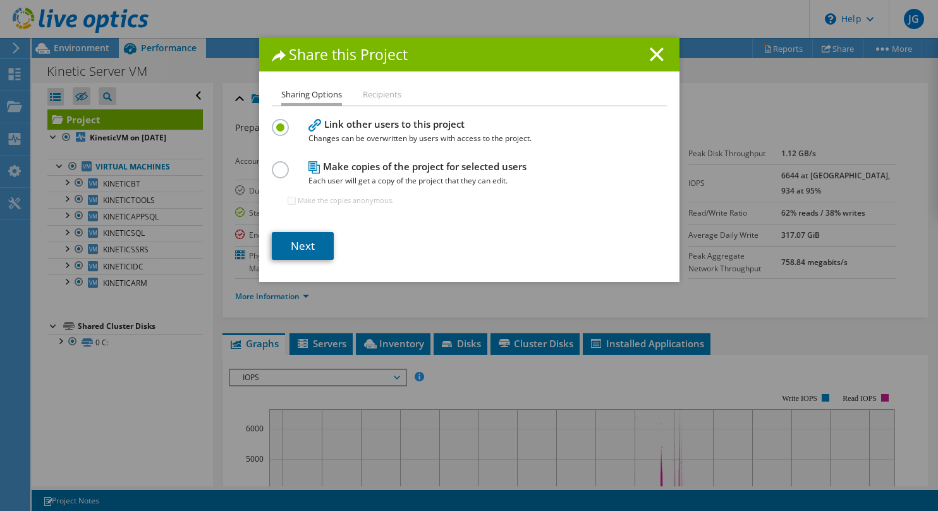
click at [317, 248] on link "Next" at bounding box center [303, 246] width 62 height 28
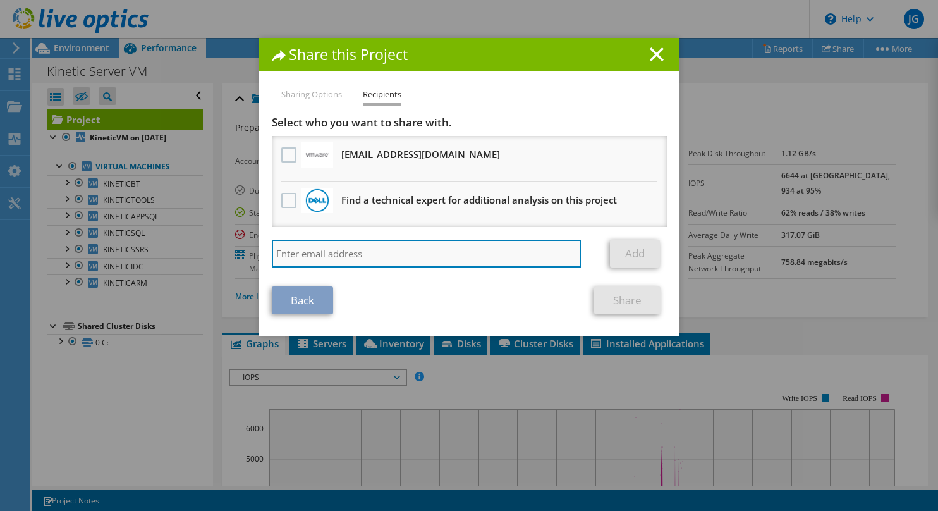
click at [309, 250] on input "search" at bounding box center [427, 254] width 310 height 28
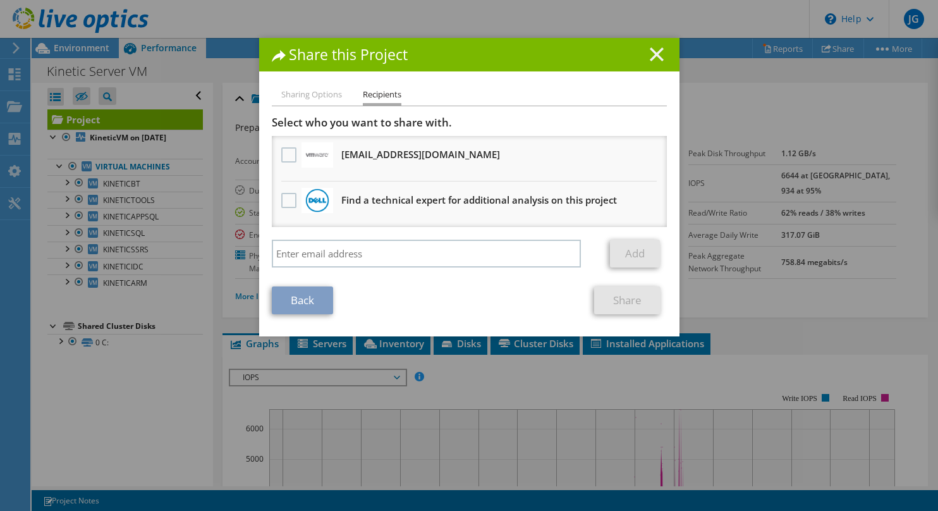
click at [652, 52] on line at bounding box center [656, 54] width 13 height 13
